Goal: Task Accomplishment & Management: Manage account settings

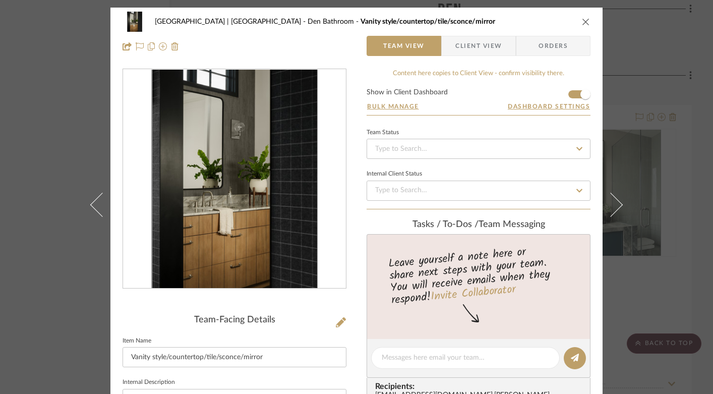
click at [582, 21] on icon "close" at bounding box center [586, 22] width 8 height 8
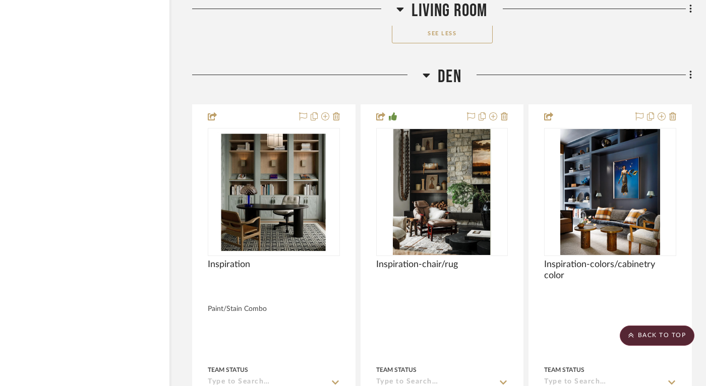
scroll to position [6045, 20]
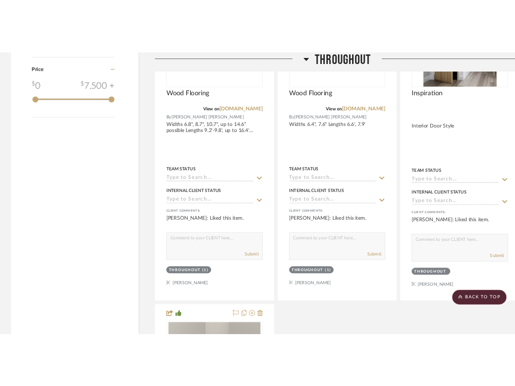
scroll to position [1216, 0]
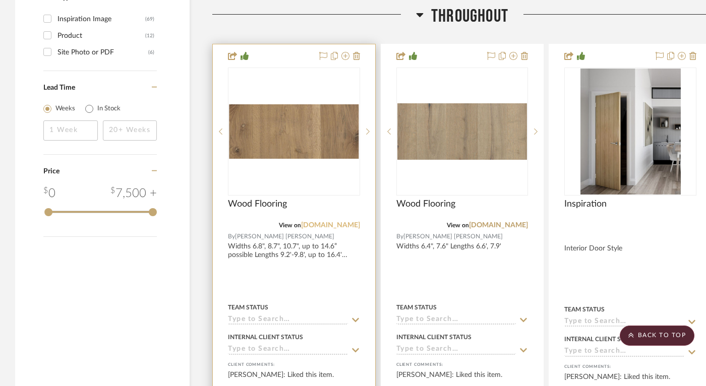
click at [341, 226] on link "[DOMAIN_NAME]" at bounding box center [330, 225] width 59 height 7
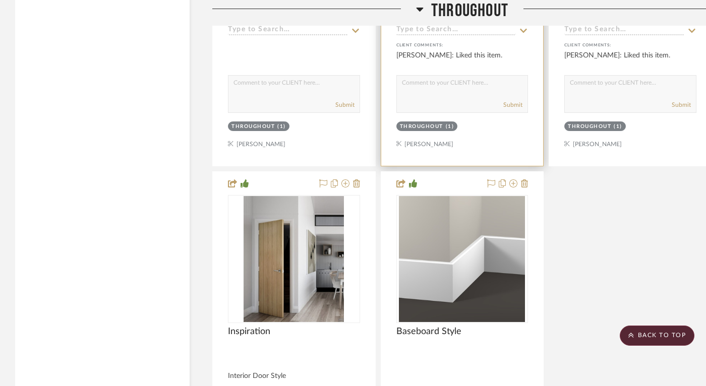
scroll to position [1539, 0]
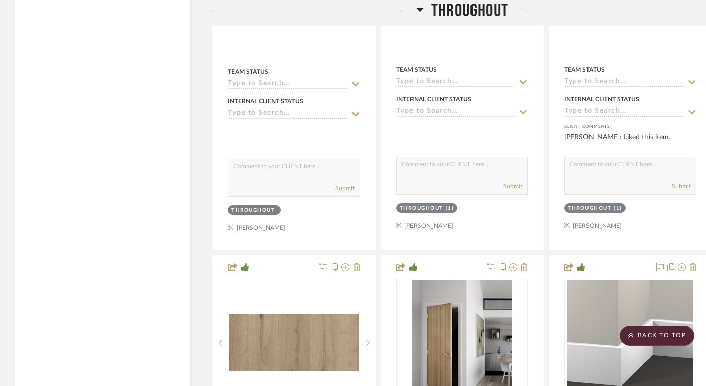
scroll to position [1468, 0]
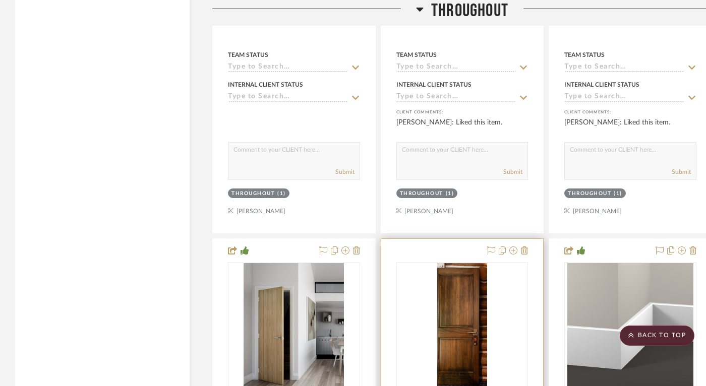
drag, startPoint x: 446, startPoint y: 246, endPoint x: 318, endPoint y: 247, distance: 128.1
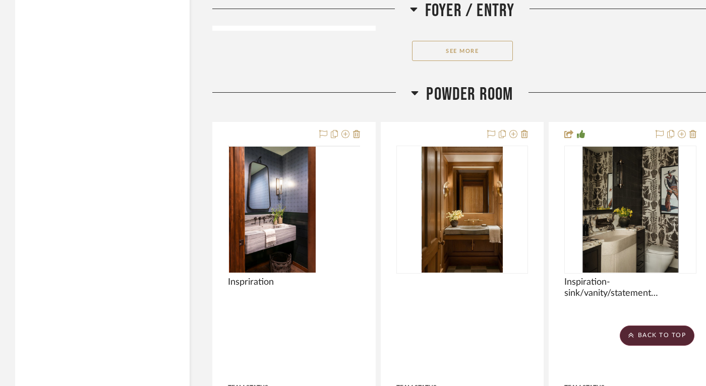
scroll to position [3570, 0]
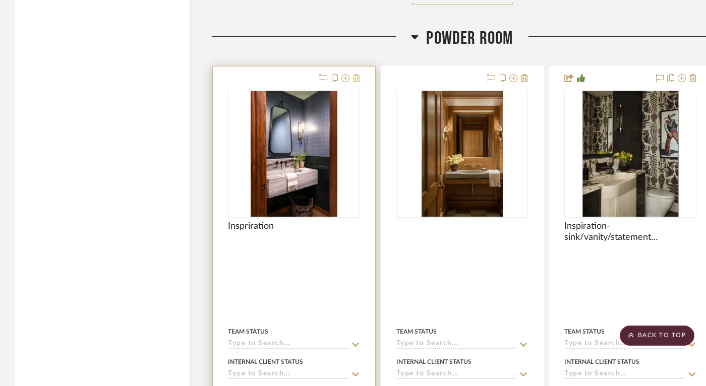
click at [357, 77] on fa-icon at bounding box center [356, 79] width 7 height 8
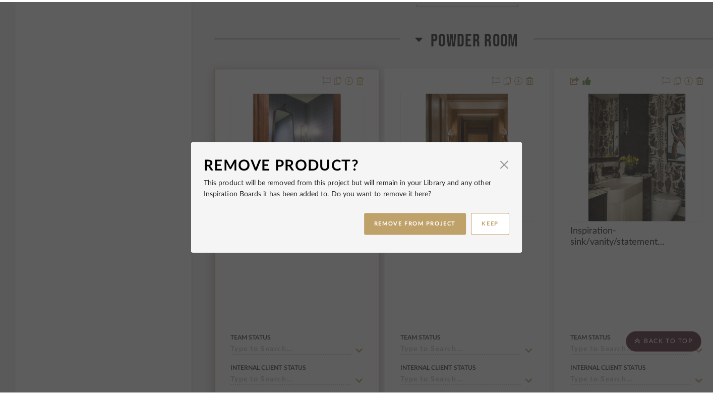
scroll to position [0, 0]
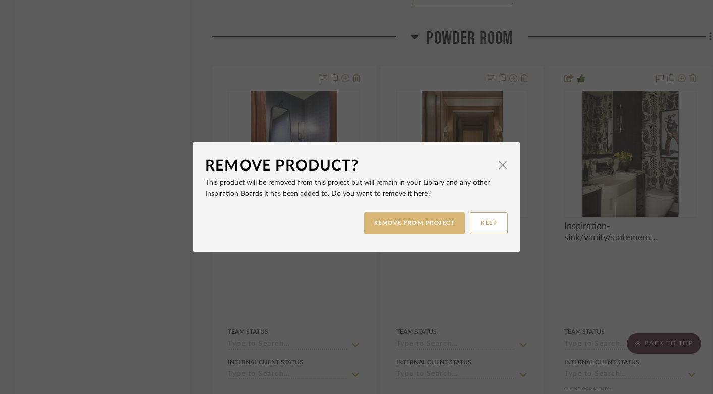
click at [389, 217] on button "REMOVE FROM PROJECT" at bounding box center [414, 223] width 101 height 22
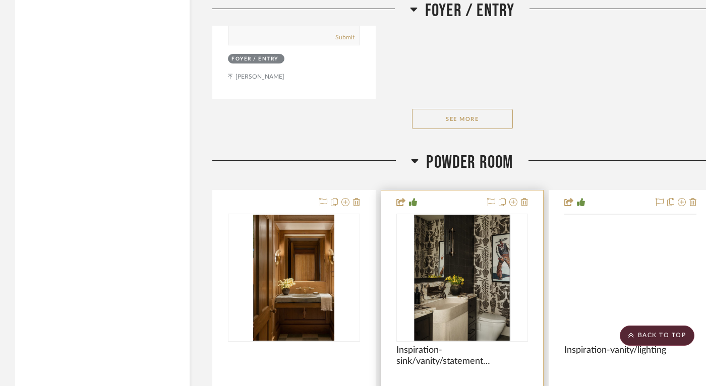
scroll to position [3439, 0]
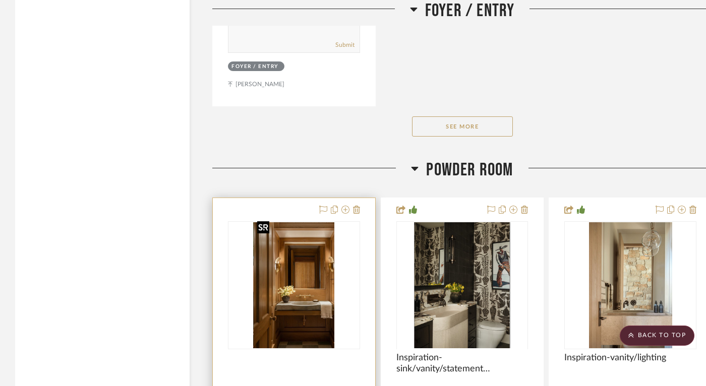
click at [284, 269] on img "0" at bounding box center [293, 285] width 81 height 126
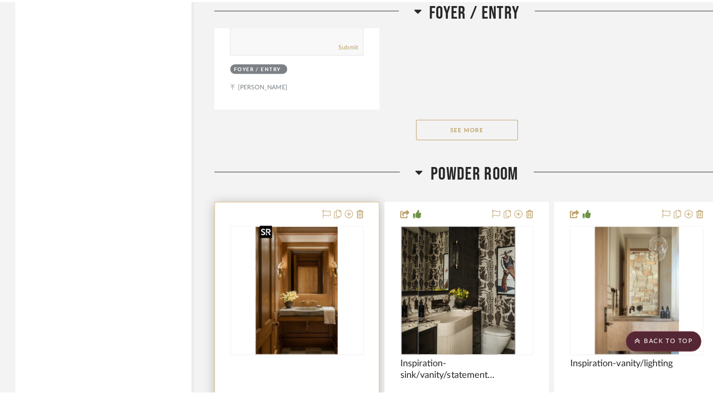
scroll to position [0, 0]
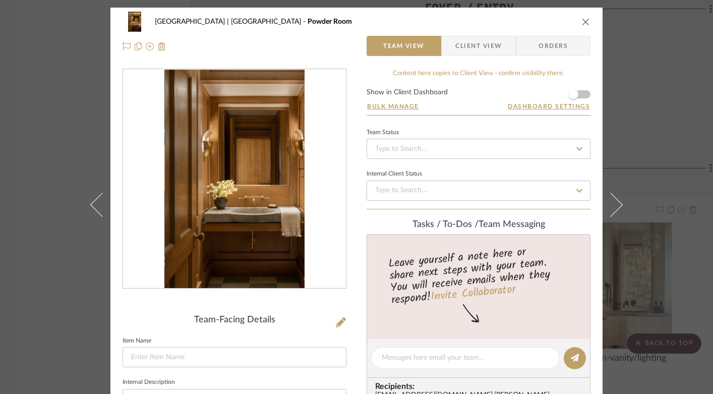
click at [584, 22] on icon "close" at bounding box center [586, 22] width 8 height 8
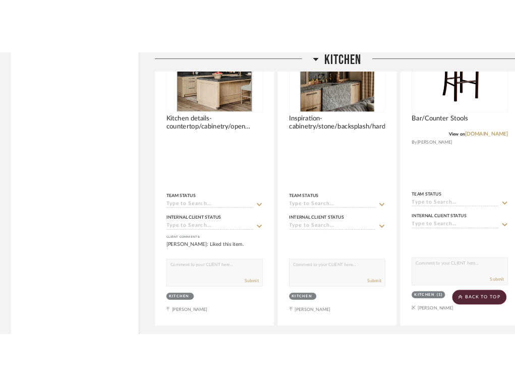
scroll to position [5365, 0]
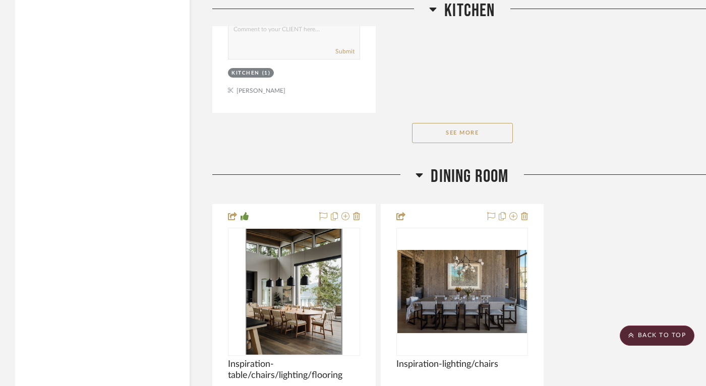
scroll to position [5982, 0]
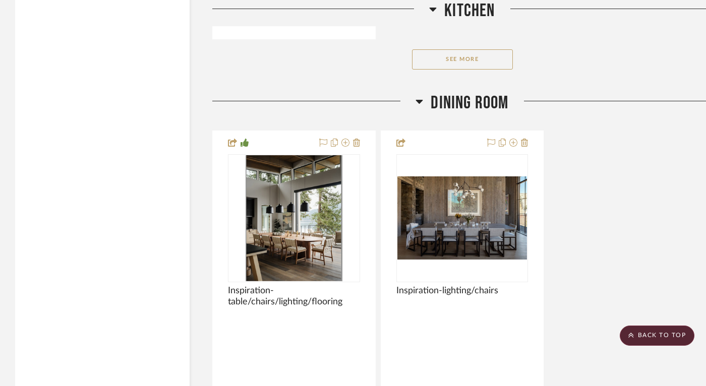
click at [465, 49] on button "See More" at bounding box center [462, 59] width 101 height 20
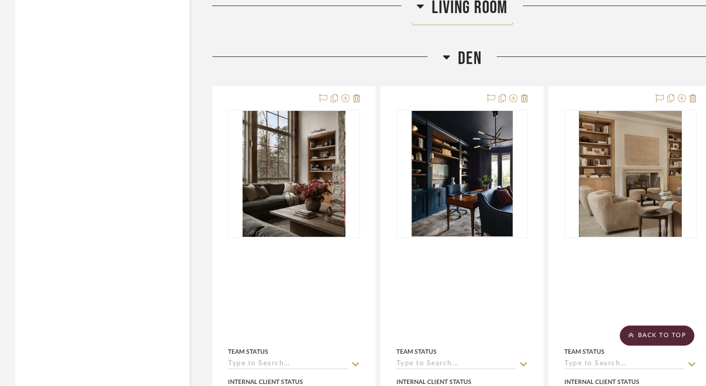
scroll to position [7970, 0]
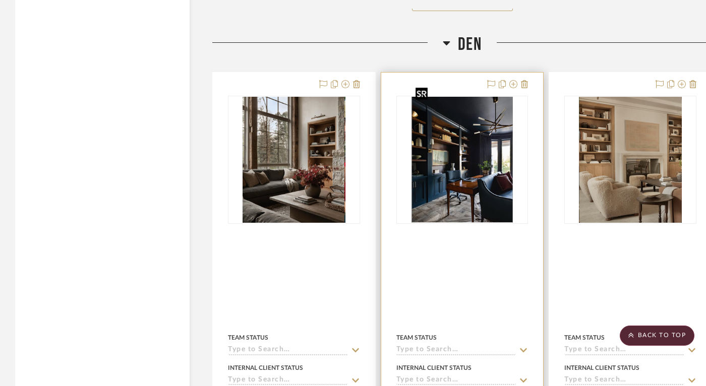
click at [453, 129] on img "0" at bounding box center [461, 160] width 101 height 126
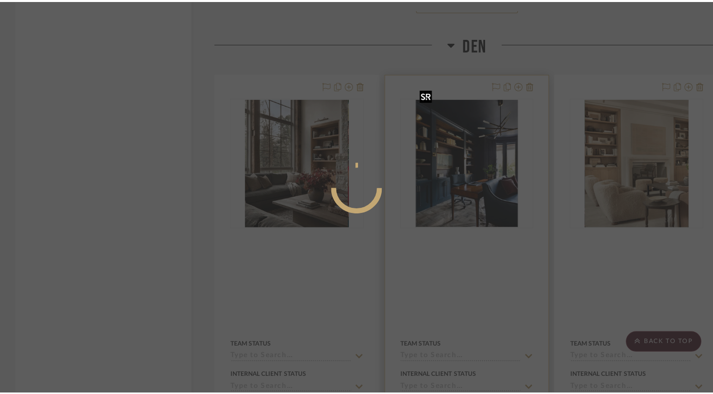
scroll to position [0, 0]
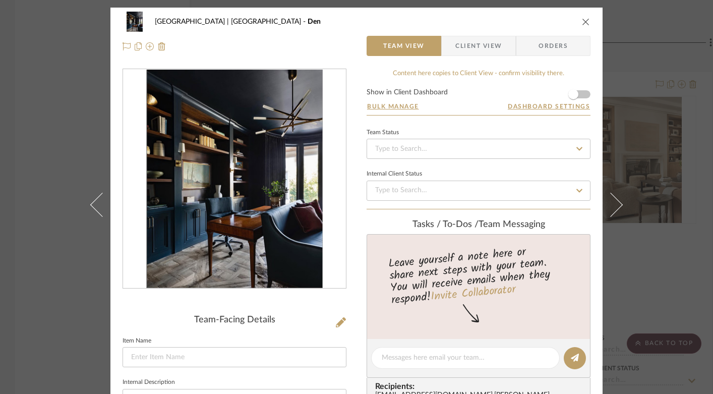
click at [237, 232] on img "0" at bounding box center [234, 179] width 176 height 219
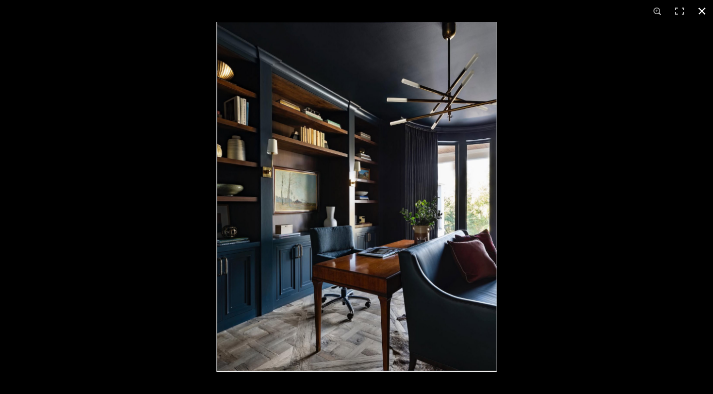
click at [521, 13] on button at bounding box center [702, 11] width 22 height 22
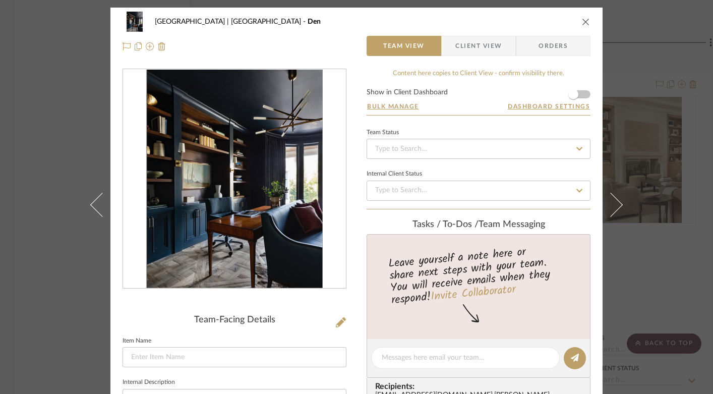
click at [521, 18] on icon "close" at bounding box center [586, 22] width 8 height 8
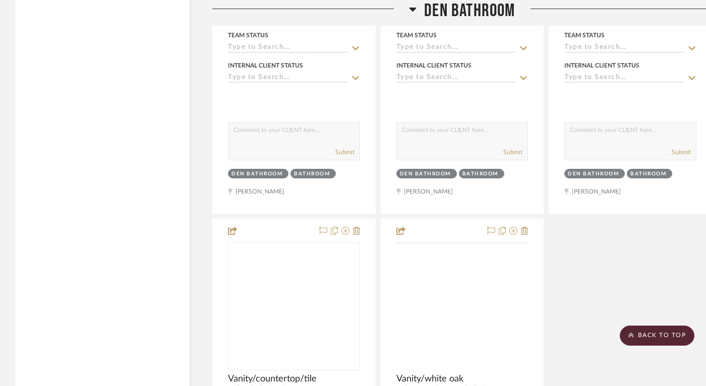
scroll to position [9781, 0]
